Goal: Information Seeking & Learning: Learn about a topic

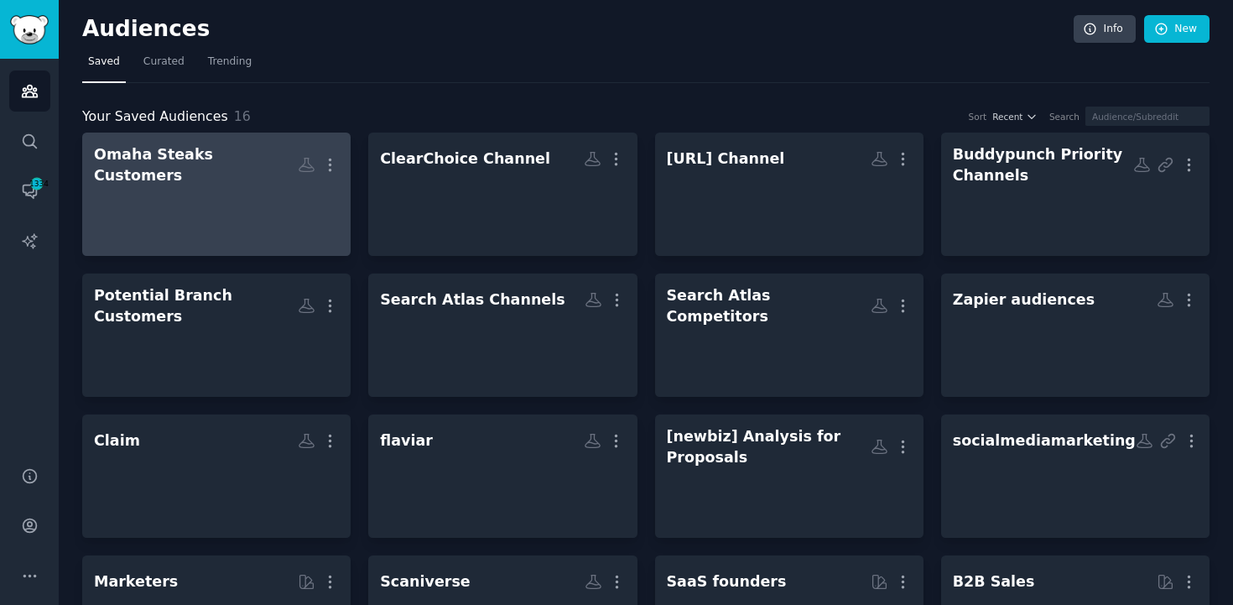
click at [275, 196] on div at bounding box center [216, 214] width 245 height 59
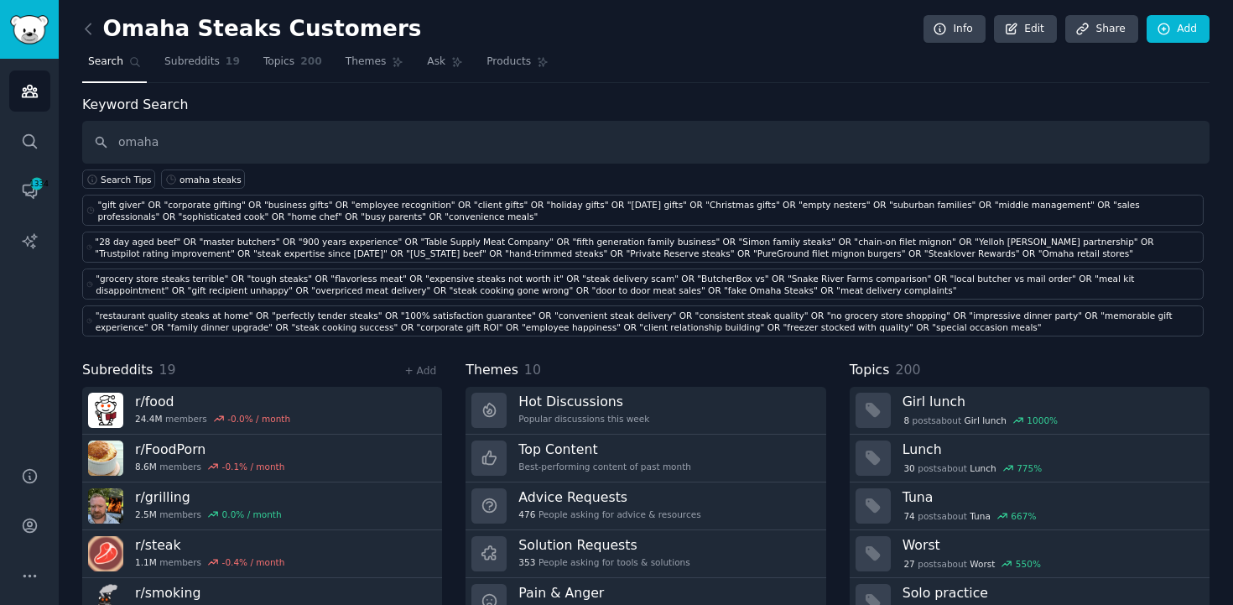
type input "omaha"
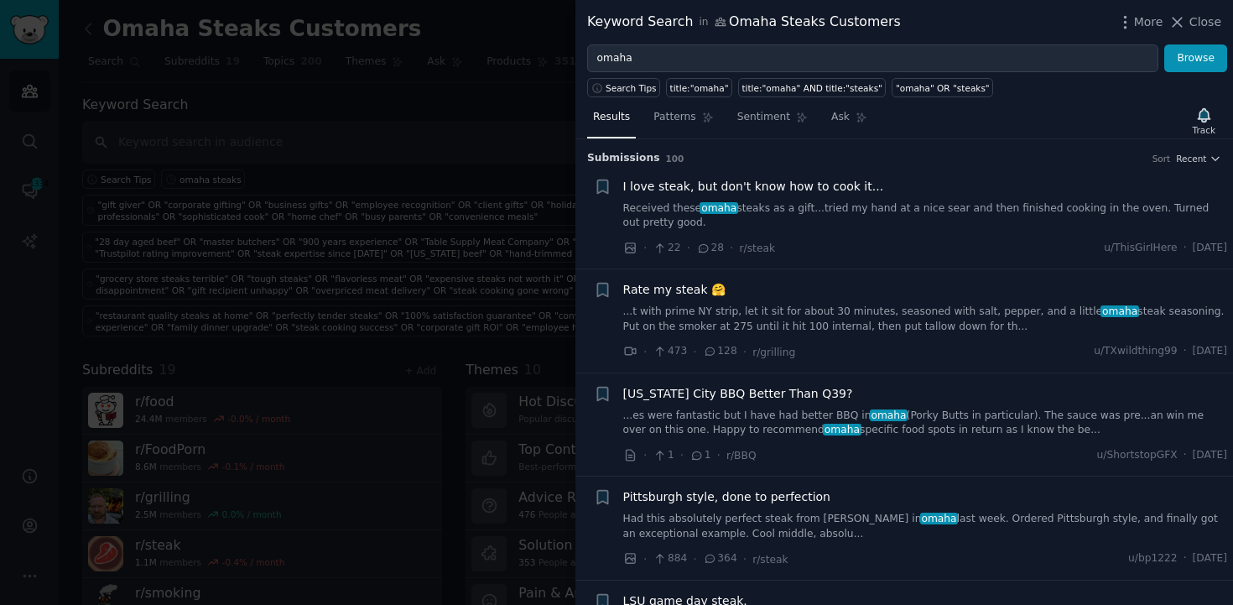
click at [1045, 204] on link "Received these omaha steaks as a gift...tried my hand at a nice sear and then f…" at bounding box center [925, 215] width 605 height 29
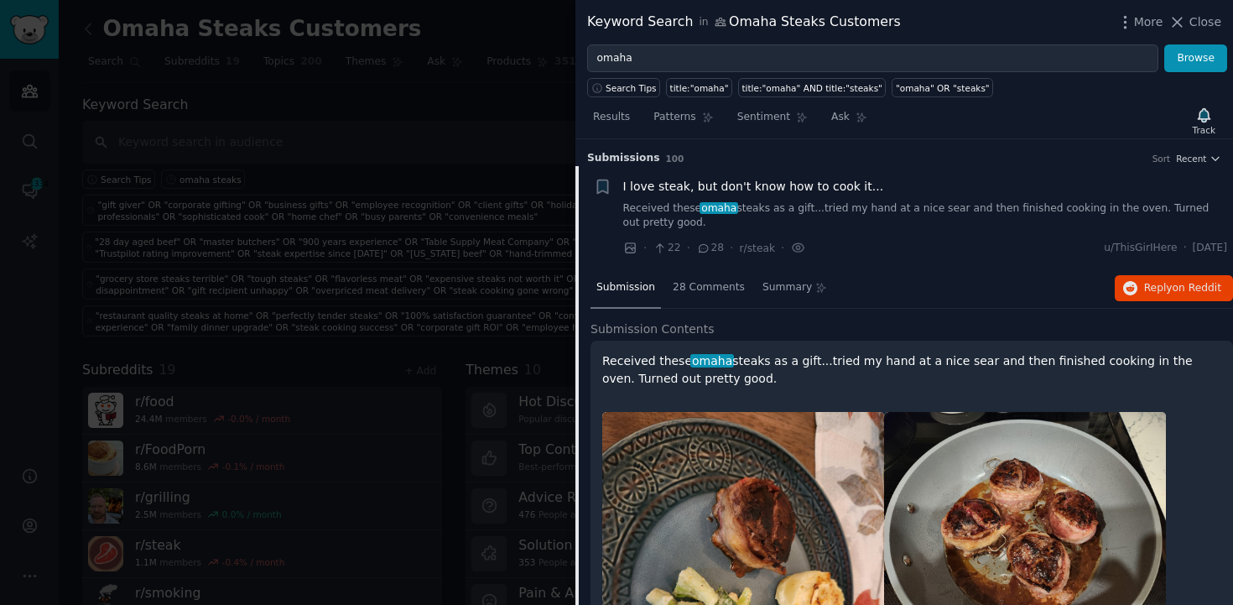
scroll to position [26, 0]
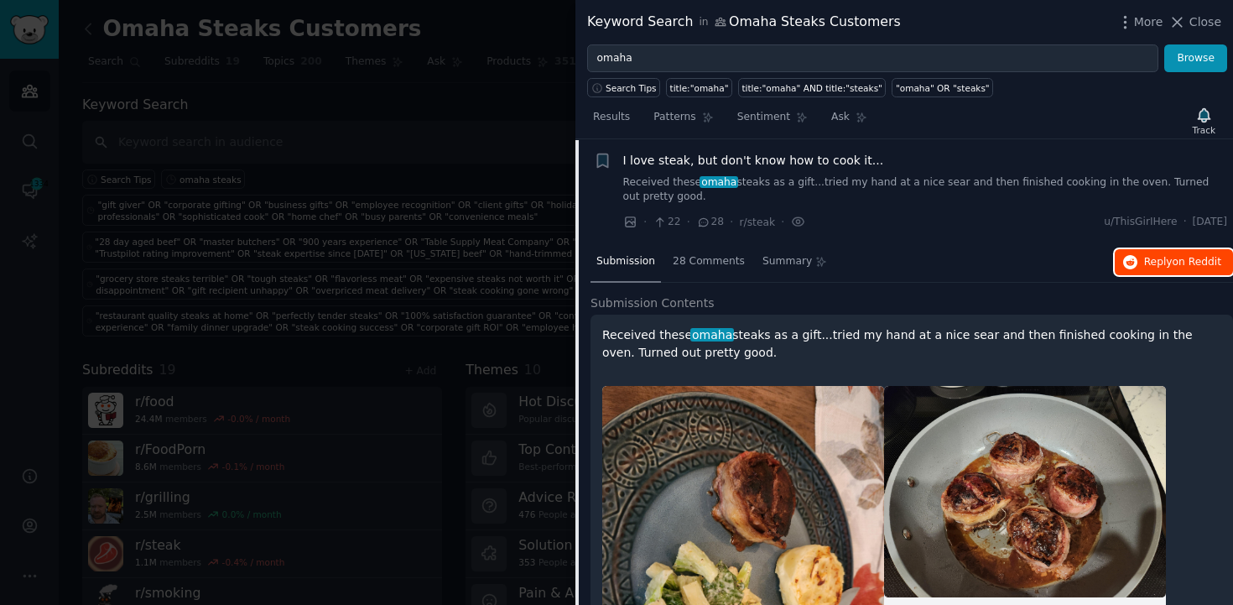
click at [1145, 255] on span "Reply on Reddit" at bounding box center [1182, 262] width 77 height 15
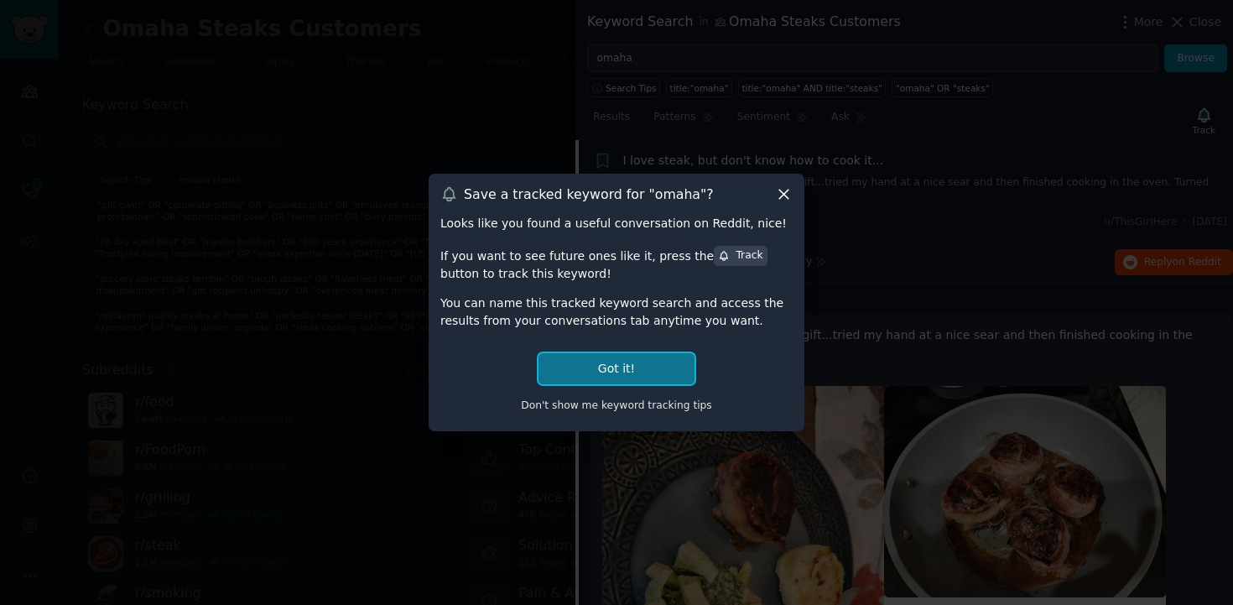
click at [604, 368] on button "Got it!" at bounding box center [616, 368] width 156 height 31
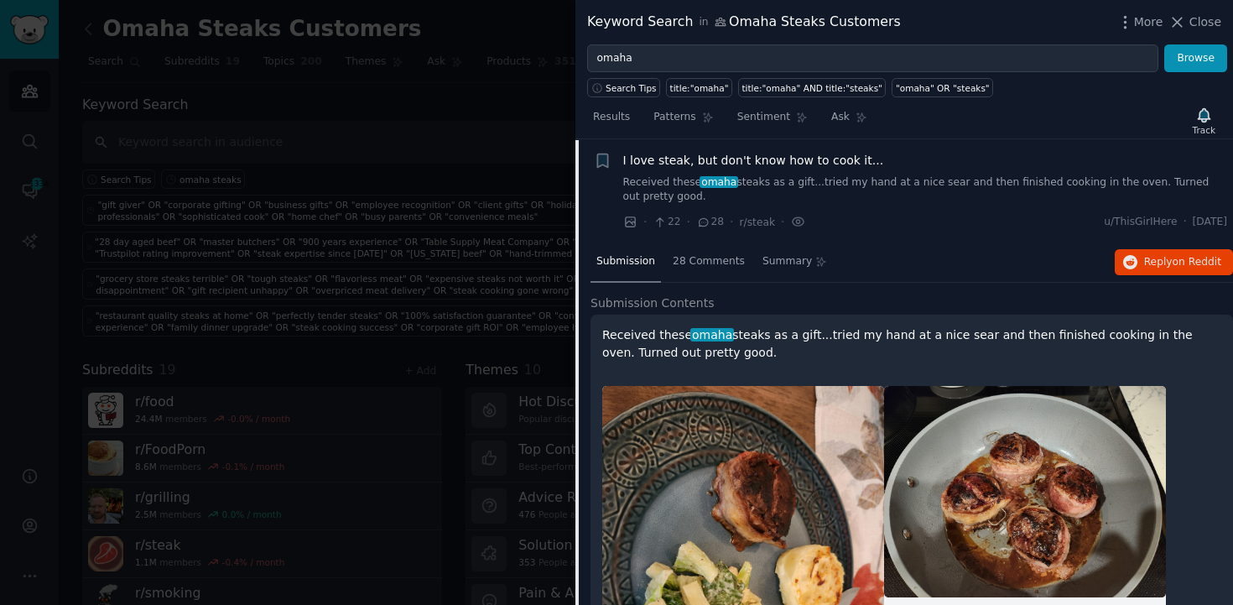
click at [428, 138] on div at bounding box center [616, 302] width 1233 height 605
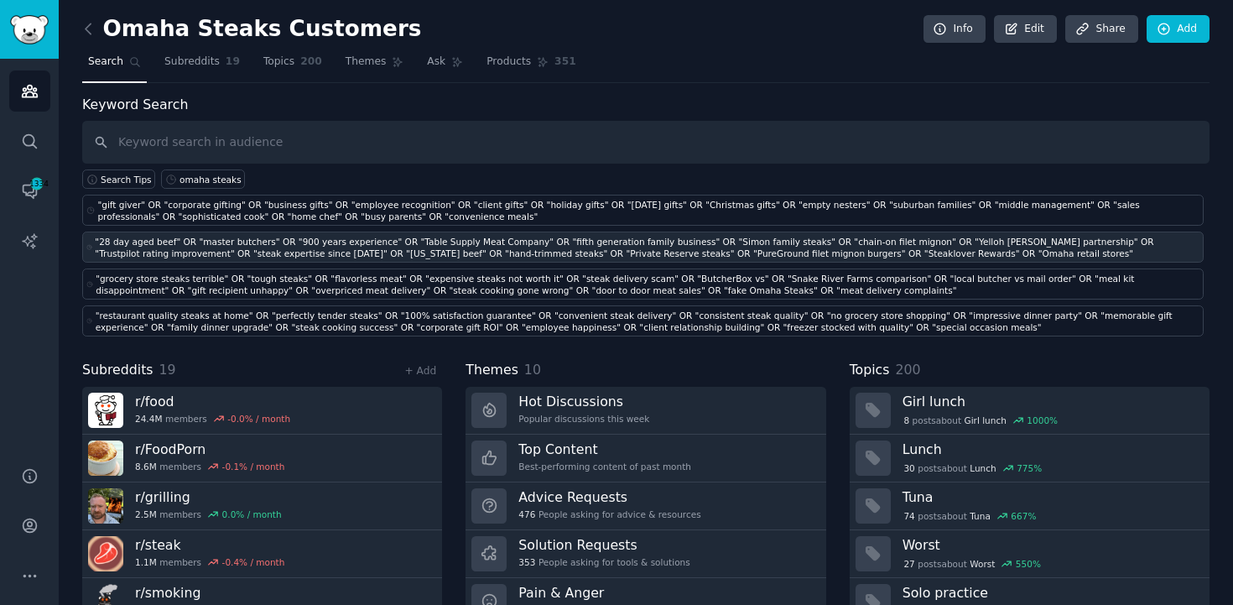
click at [540, 237] on div ""28 day aged beef" OR "master butchers" OR "900 years experience" OR "Table Sup…" at bounding box center [647, 247] width 1104 height 23
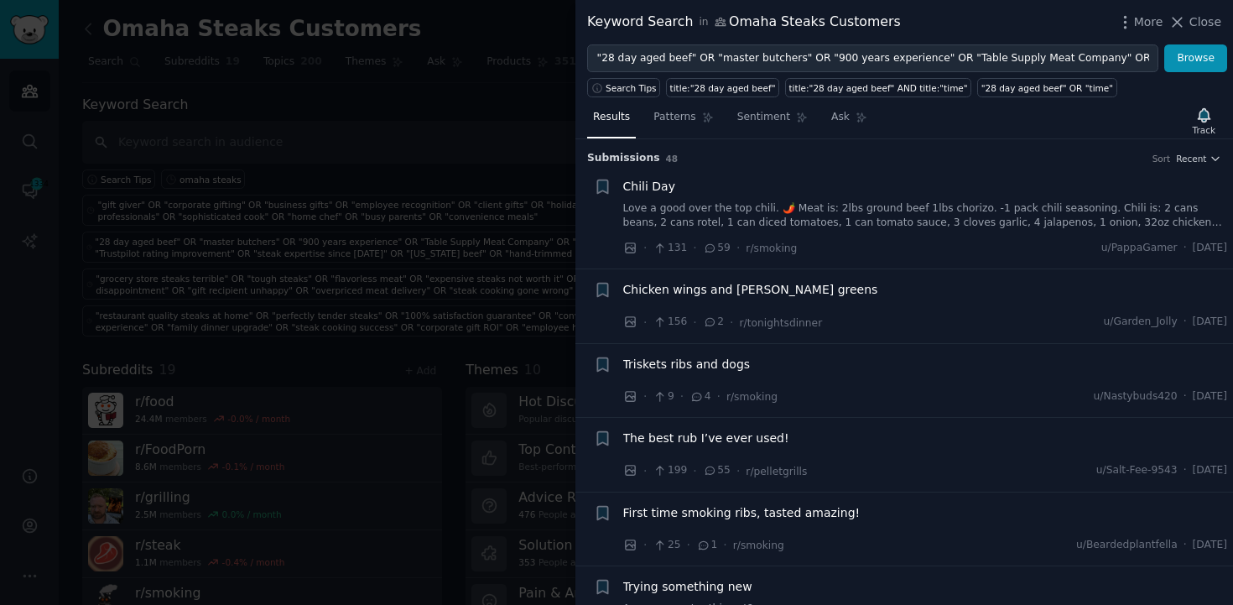
click at [339, 307] on div at bounding box center [616, 302] width 1233 height 605
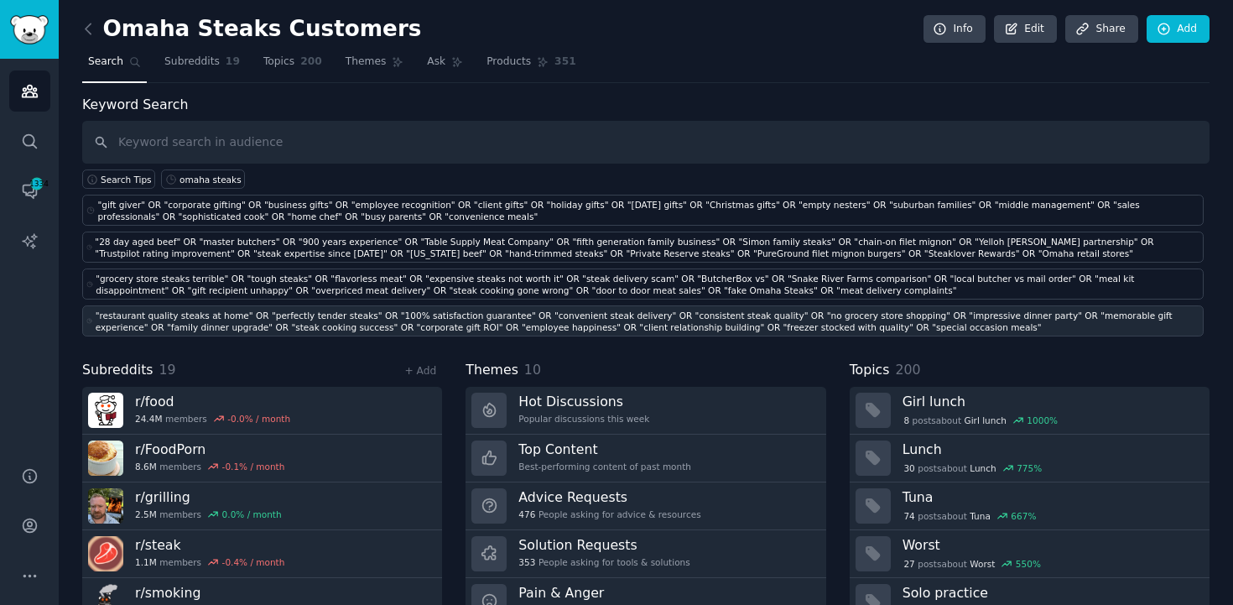
click at [356, 321] on div ""restaurant quality steaks at home" OR "perfectly tender steaks" OR "100% satis…" at bounding box center [648, 320] width 1104 height 23
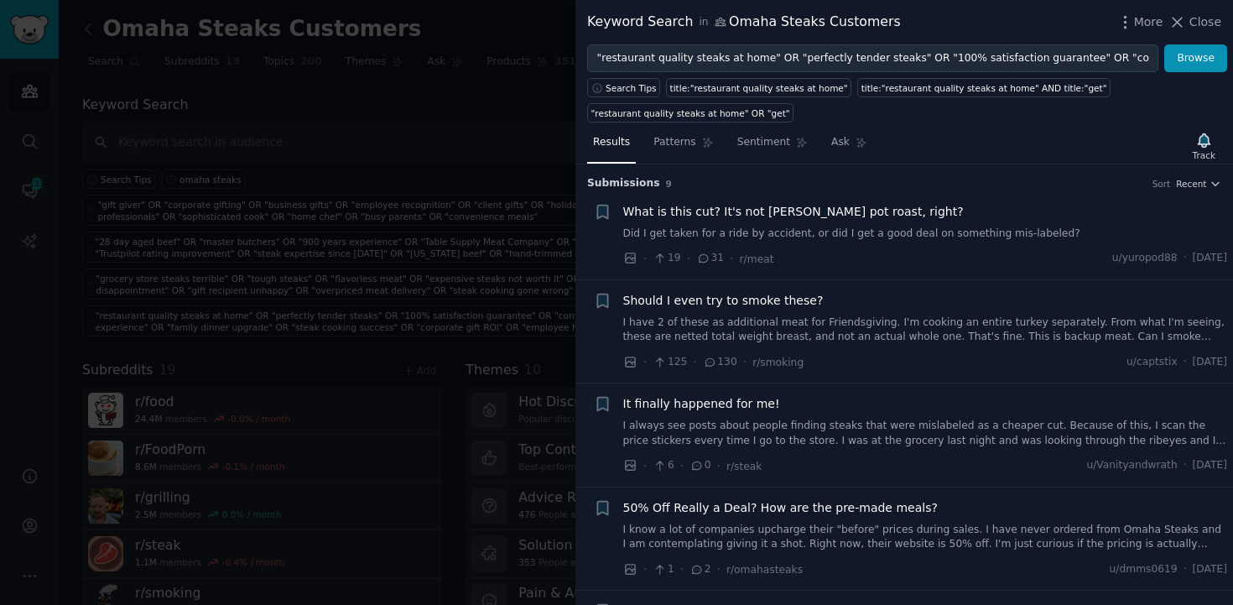
click at [543, 279] on div at bounding box center [616, 302] width 1233 height 605
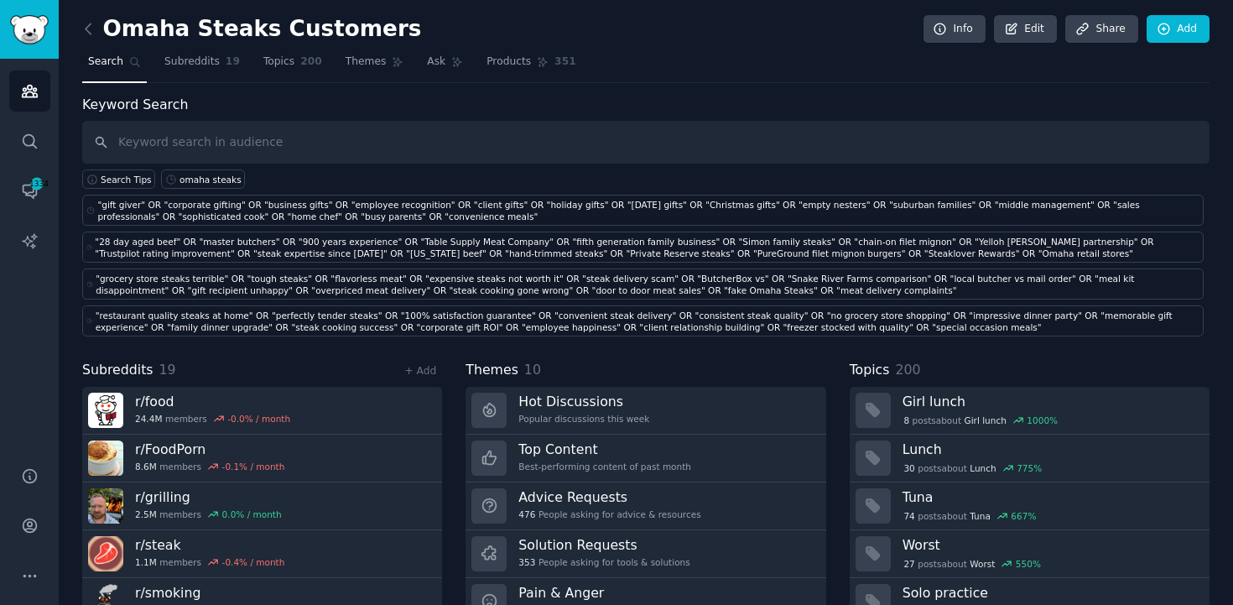
click at [543, 279] on div ""grocery store steaks terrible" OR "tough steaks" OR "flavorless meat" OR "expe…" at bounding box center [648, 284] width 1104 height 23
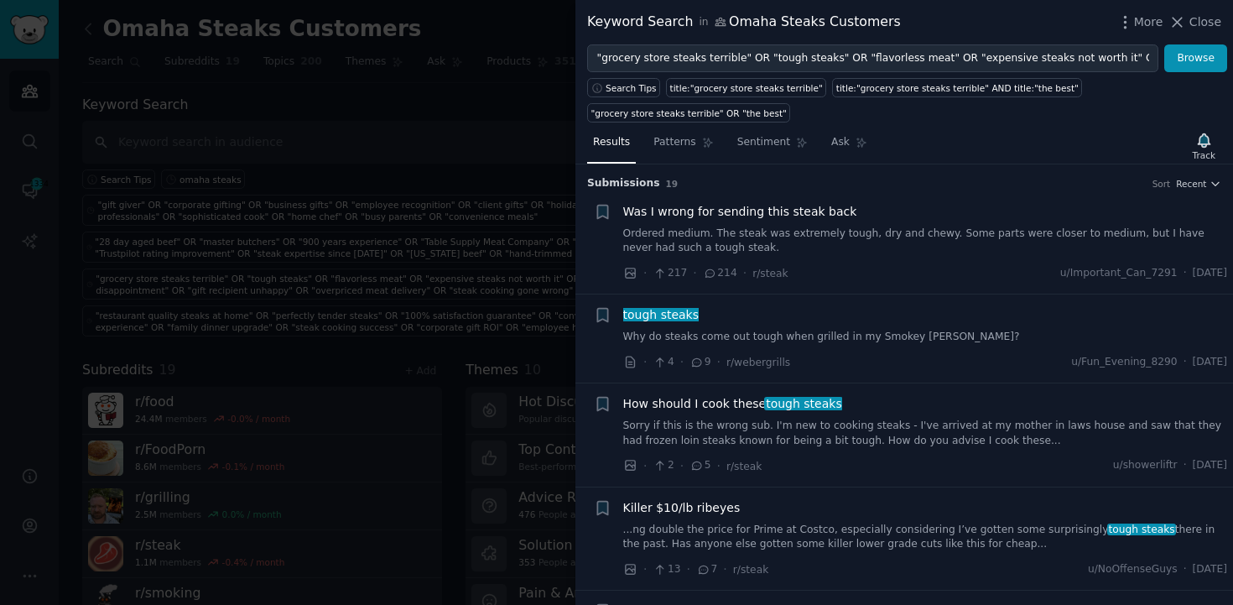
click at [533, 129] on div at bounding box center [616, 302] width 1233 height 605
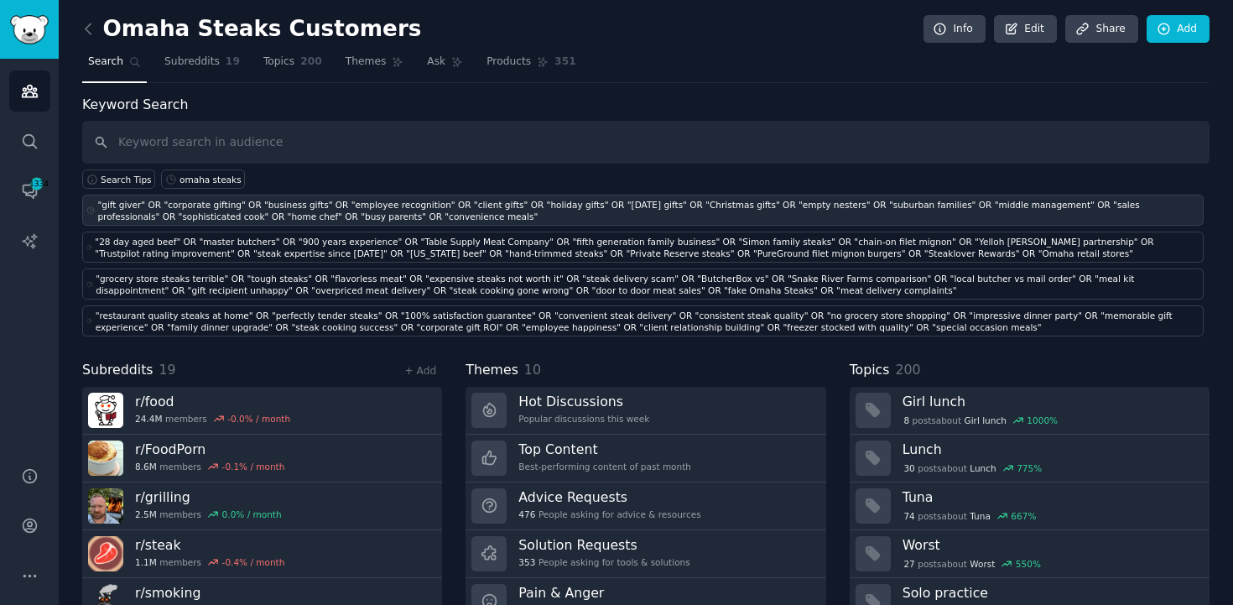
click at [412, 213] on div ""gift giver" OR "corporate gifting" OR "business gifts" OR "employee recognitio…" at bounding box center [648, 210] width 1102 height 23
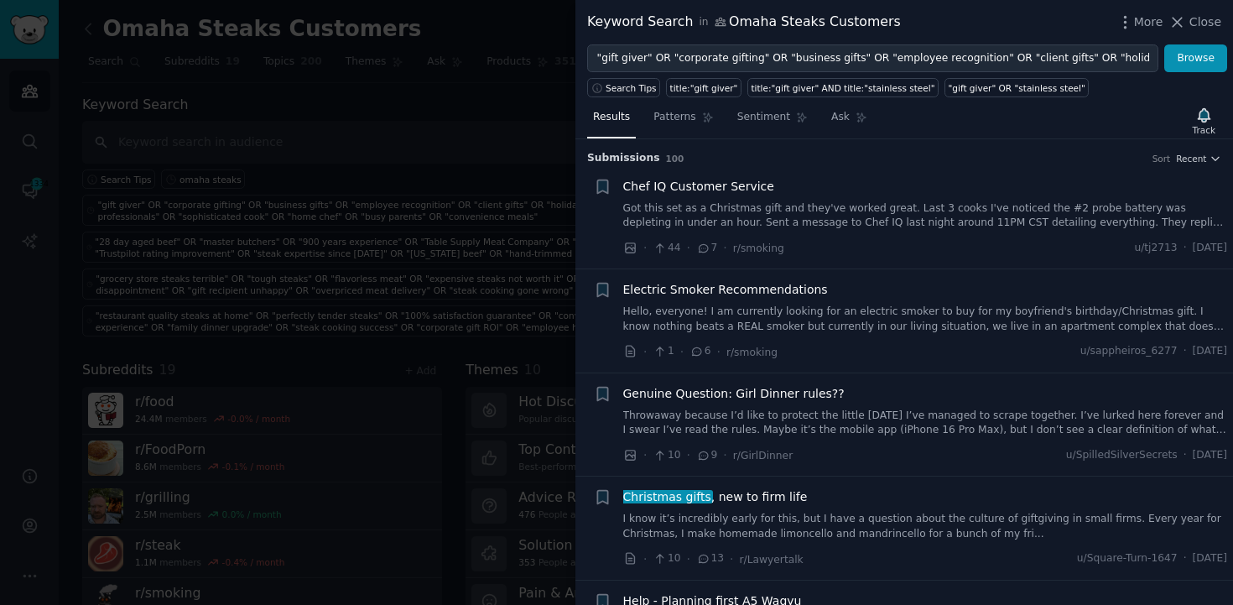
click at [479, 94] on div at bounding box center [616, 302] width 1233 height 605
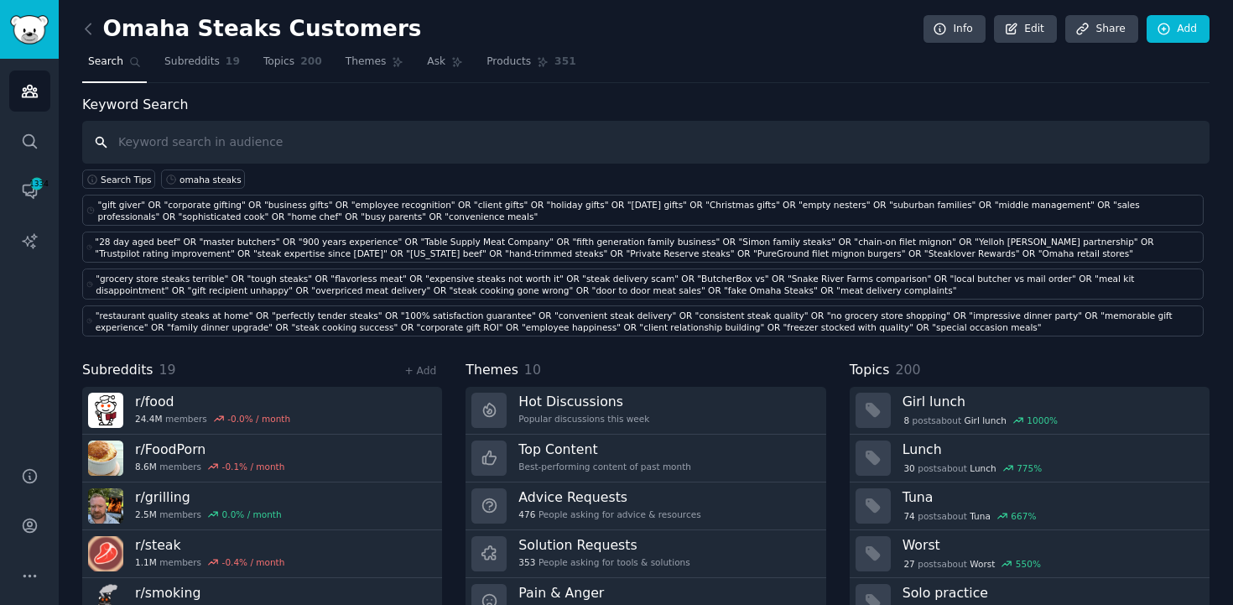
click at [499, 145] on input "text" at bounding box center [645, 142] width 1127 height 43
type input "steak"
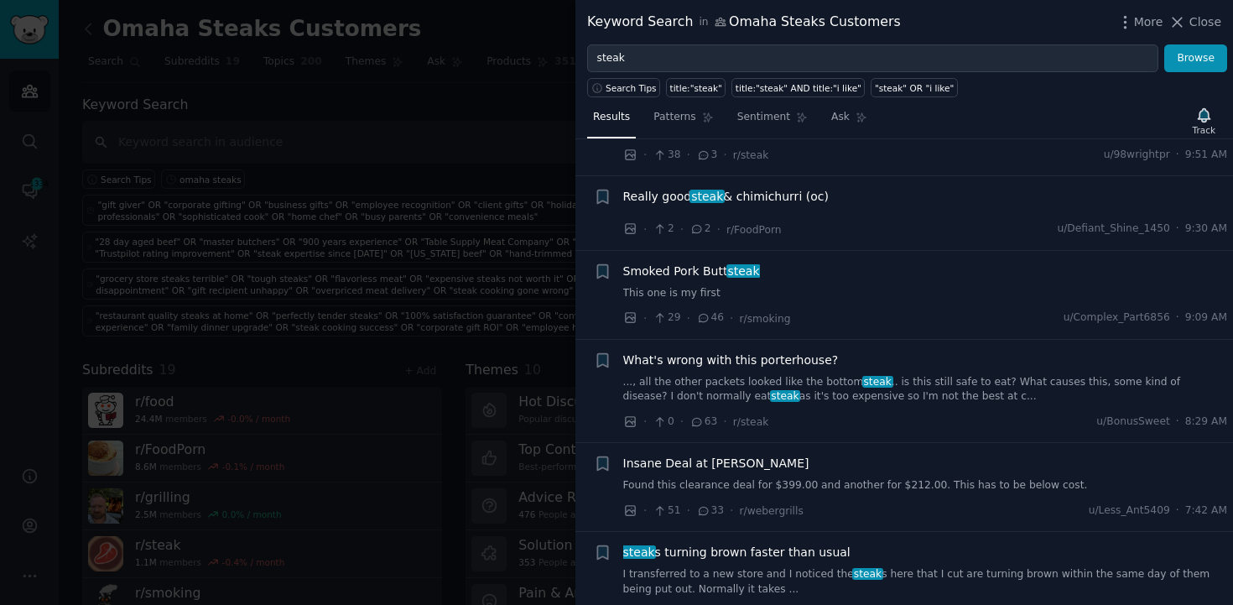
scroll to position [814, 0]
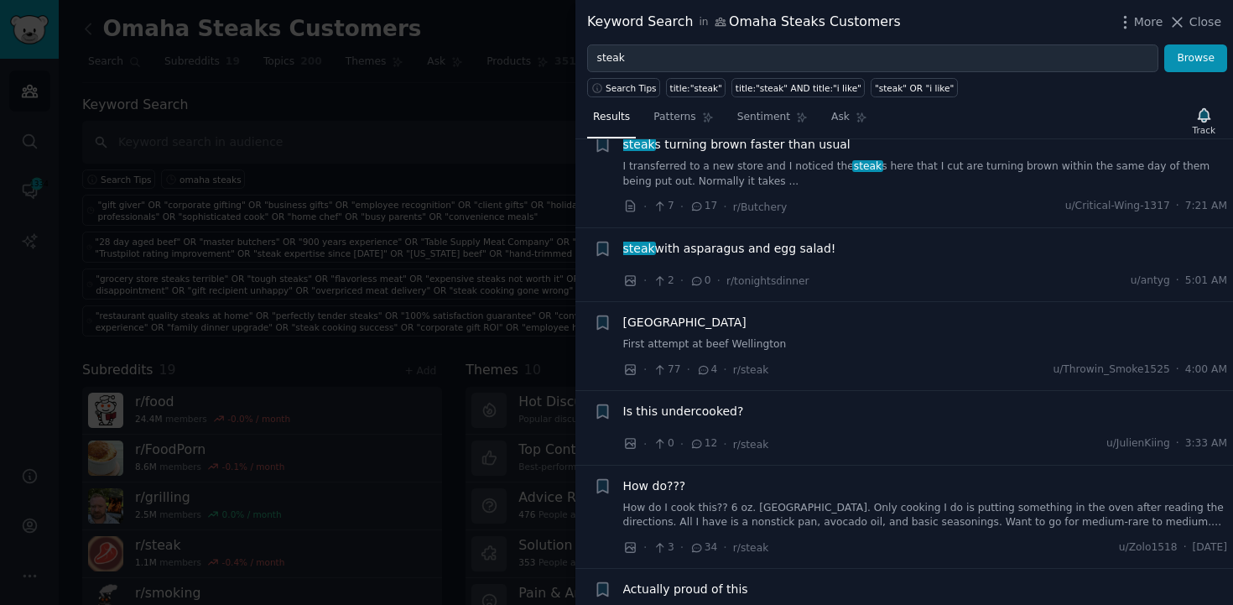
click at [1050, 506] on link "How do I cook this?? 6 oz. [GEOGRAPHIC_DATA]. Only cooking I do is putting some…" at bounding box center [925, 515] width 605 height 29
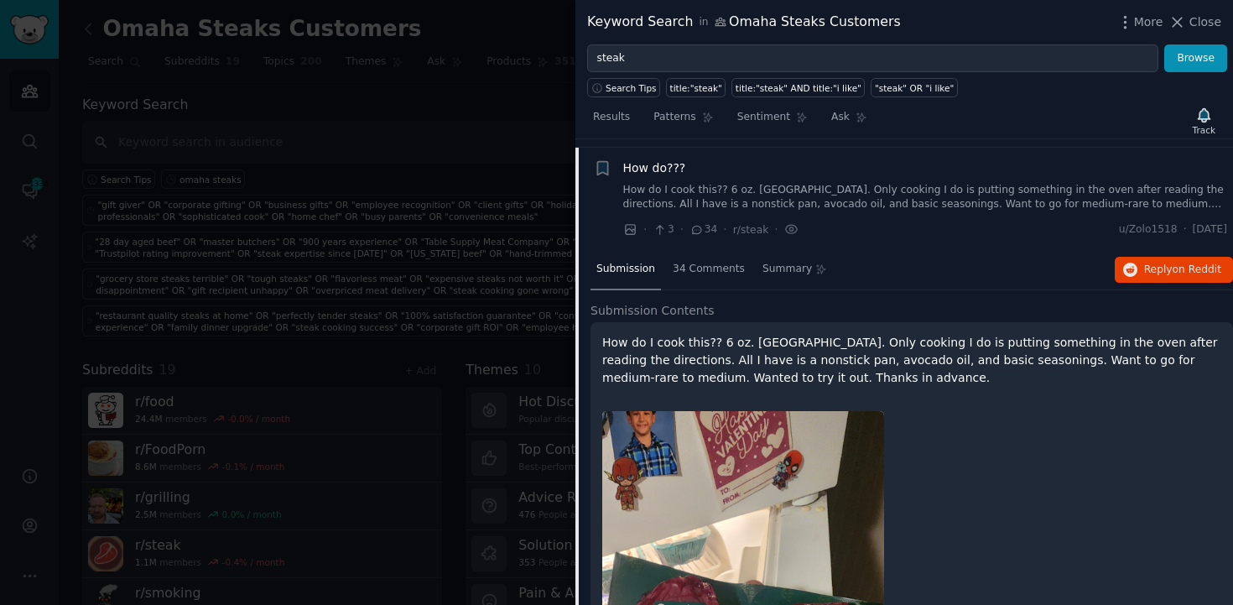
scroll to position [1140, 0]
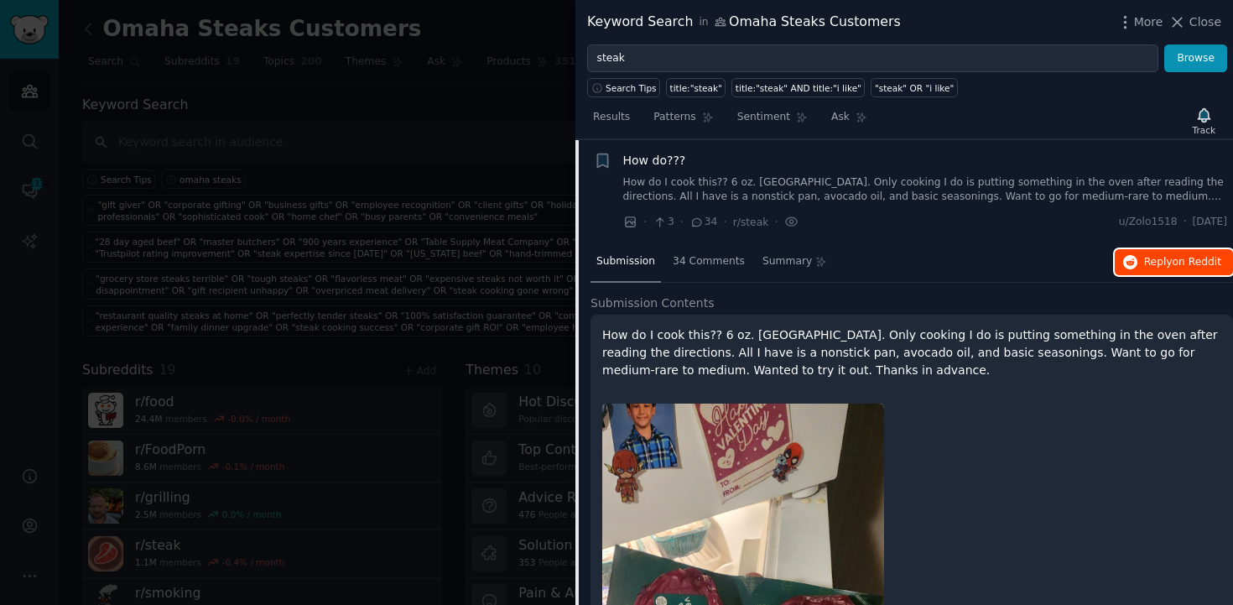
click at [1176, 274] on button "Reply on Reddit" at bounding box center [1174, 262] width 118 height 27
